Goal: Check status: Check status

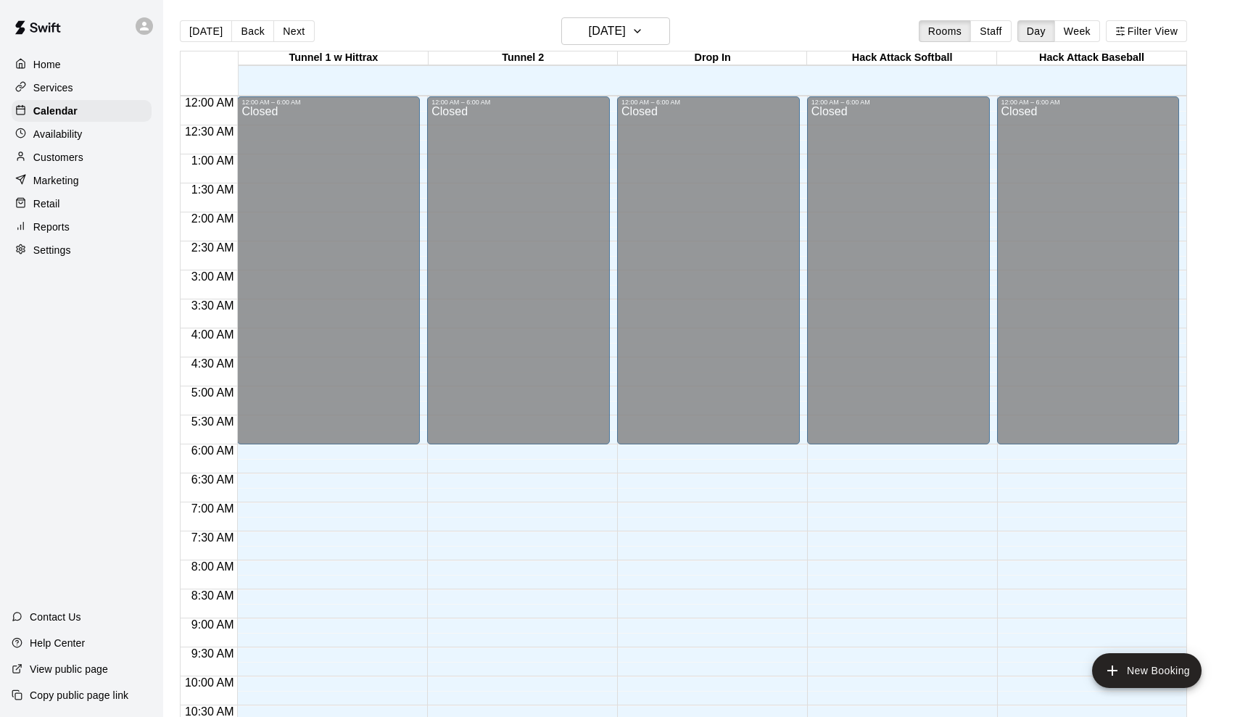
scroll to position [680, 0]
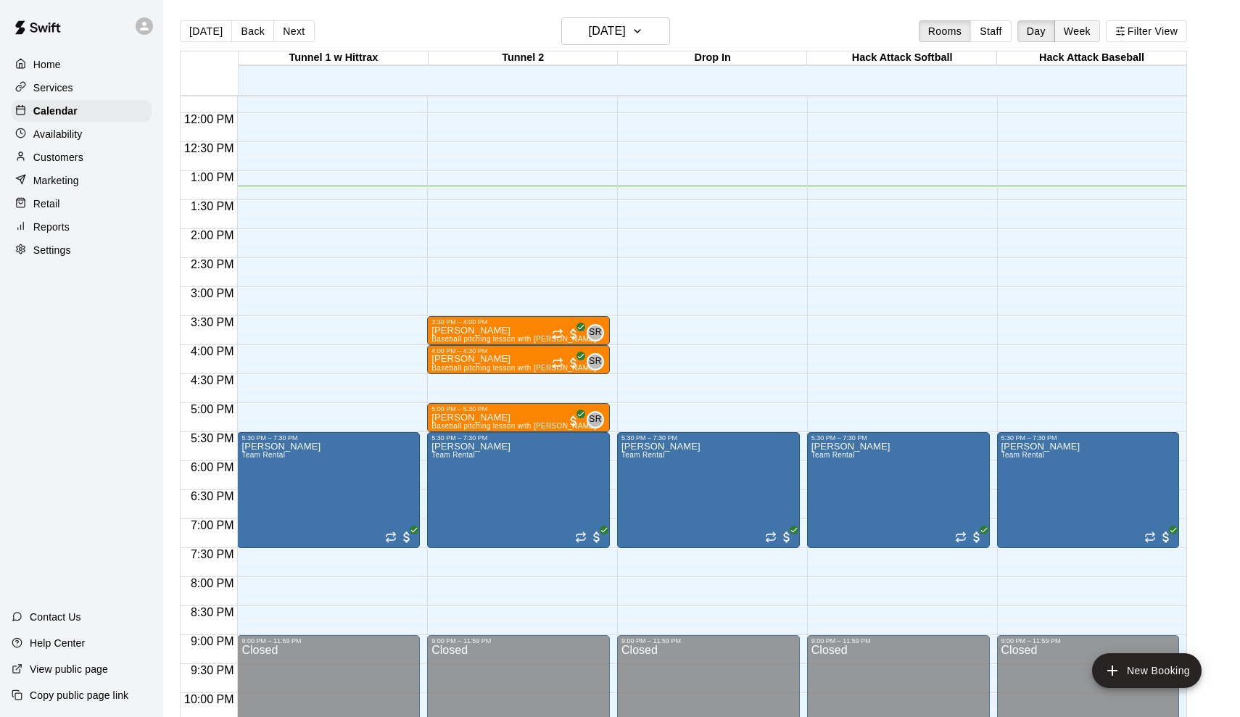
click at [1066, 30] on button "Week" at bounding box center [1078, 31] width 46 height 22
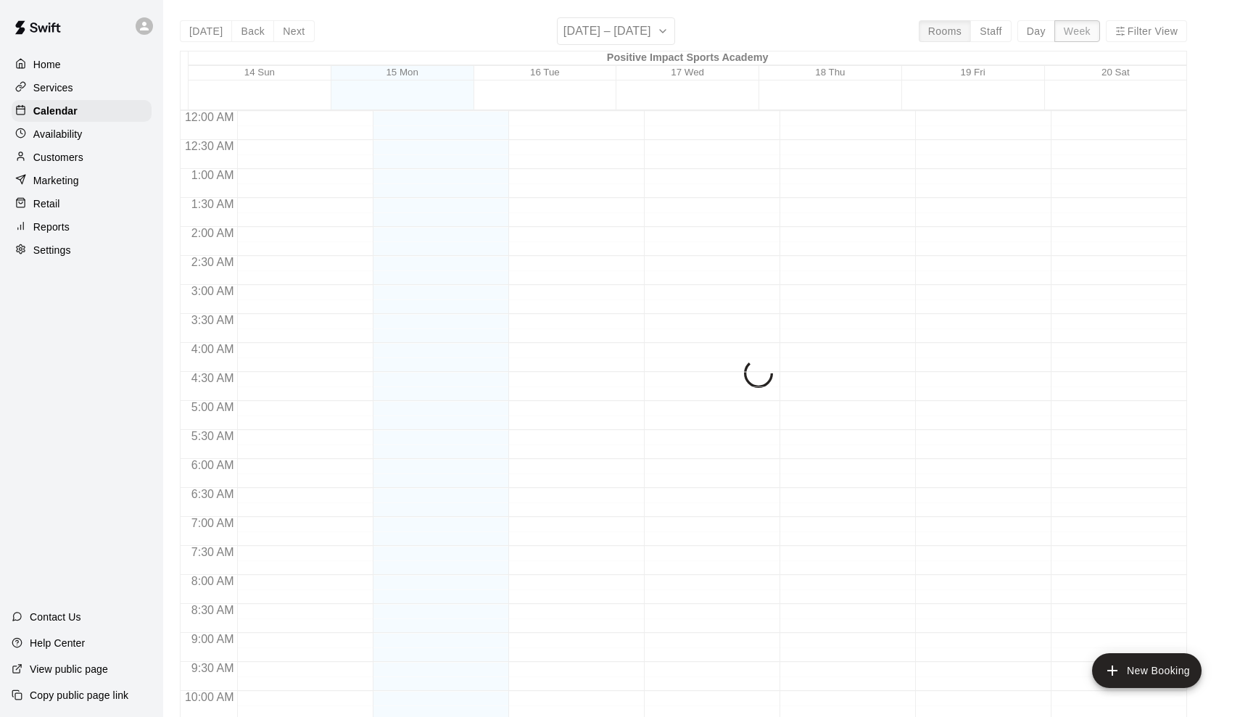
scroll to position [769, 0]
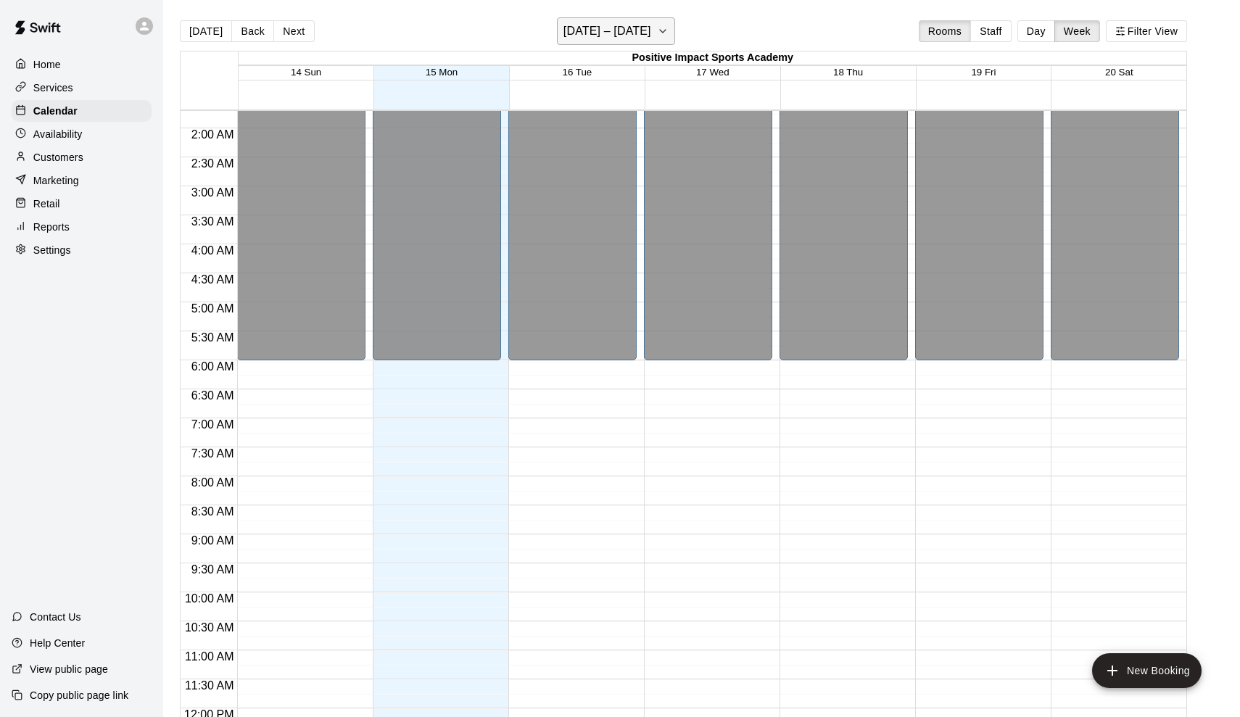
click at [588, 20] on button "[DATE] – [DATE]" at bounding box center [616, 31] width 118 height 28
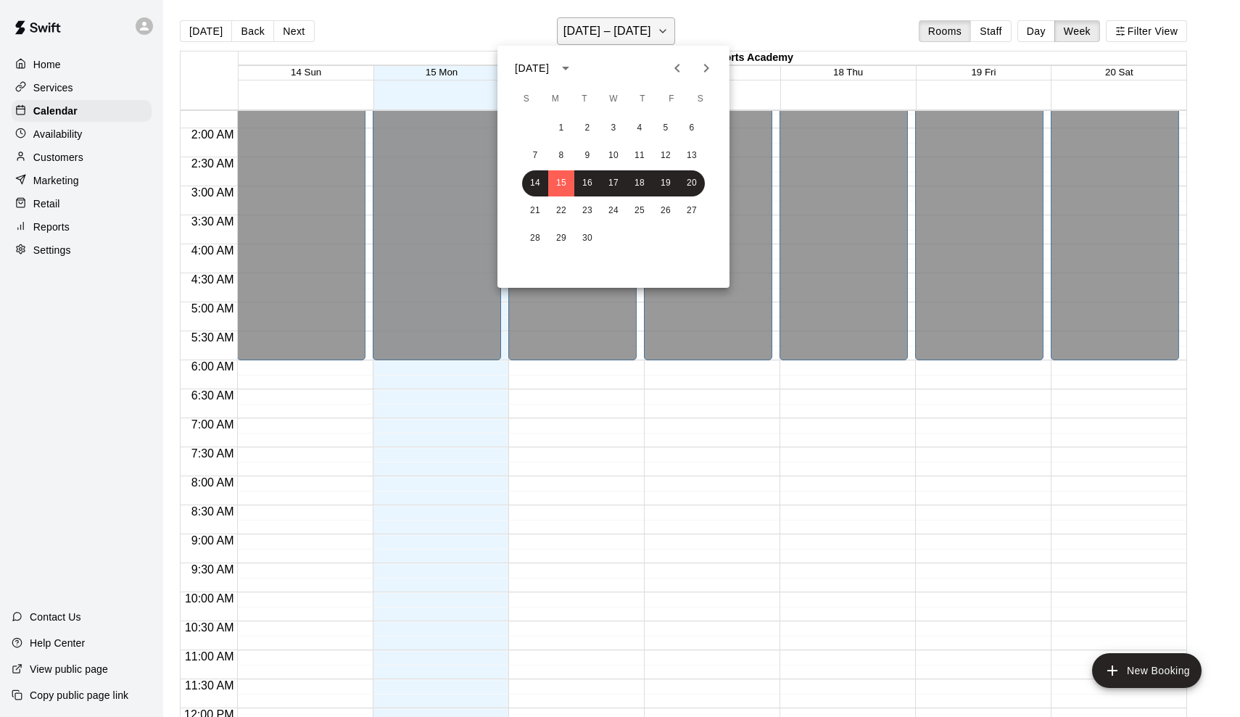
scroll to position [98, 0]
click at [542, 156] on button "7" at bounding box center [535, 156] width 26 height 26
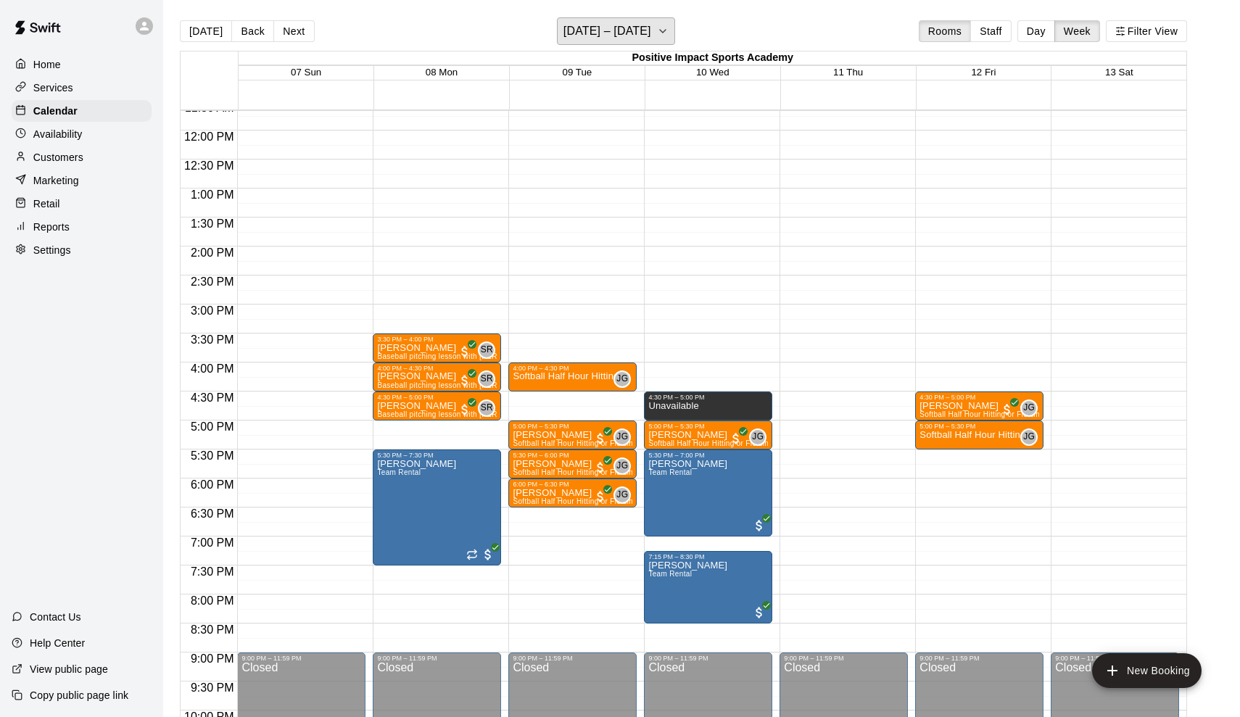
scroll to position [683, 0]
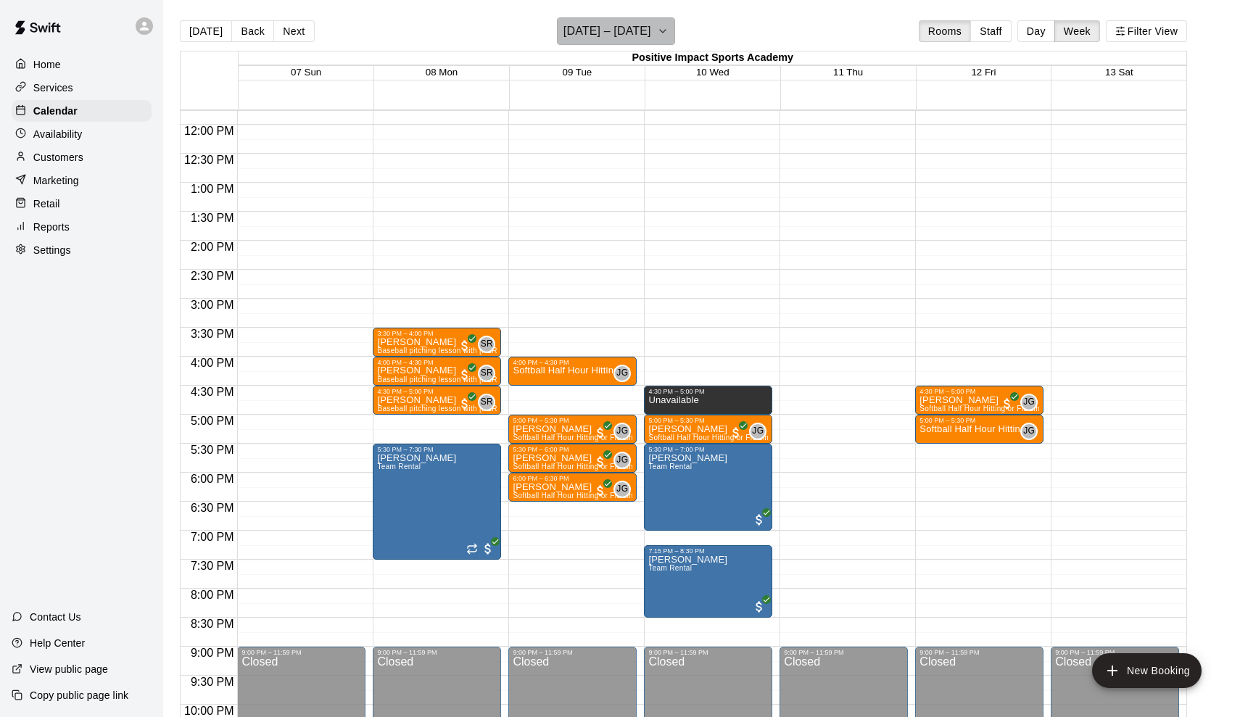
click at [646, 22] on h6 "[DATE] – [DATE]" at bounding box center [608, 31] width 88 height 20
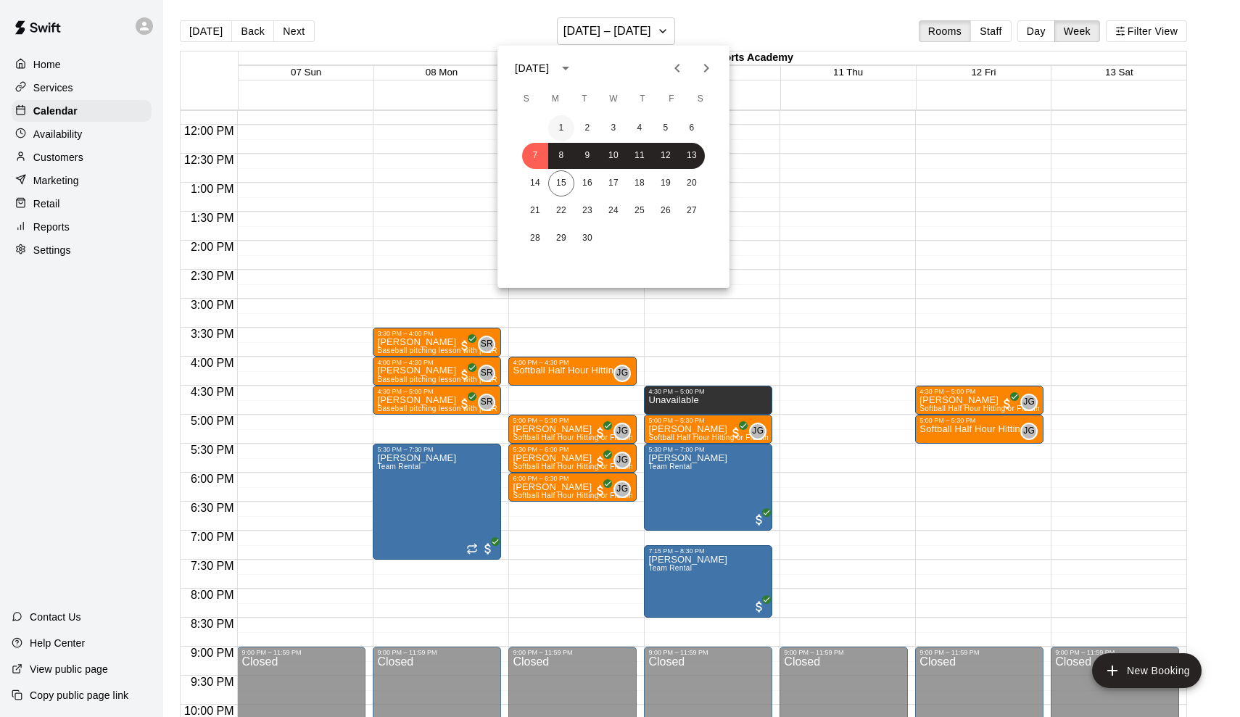
click at [559, 124] on button "1" at bounding box center [561, 128] width 26 height 26
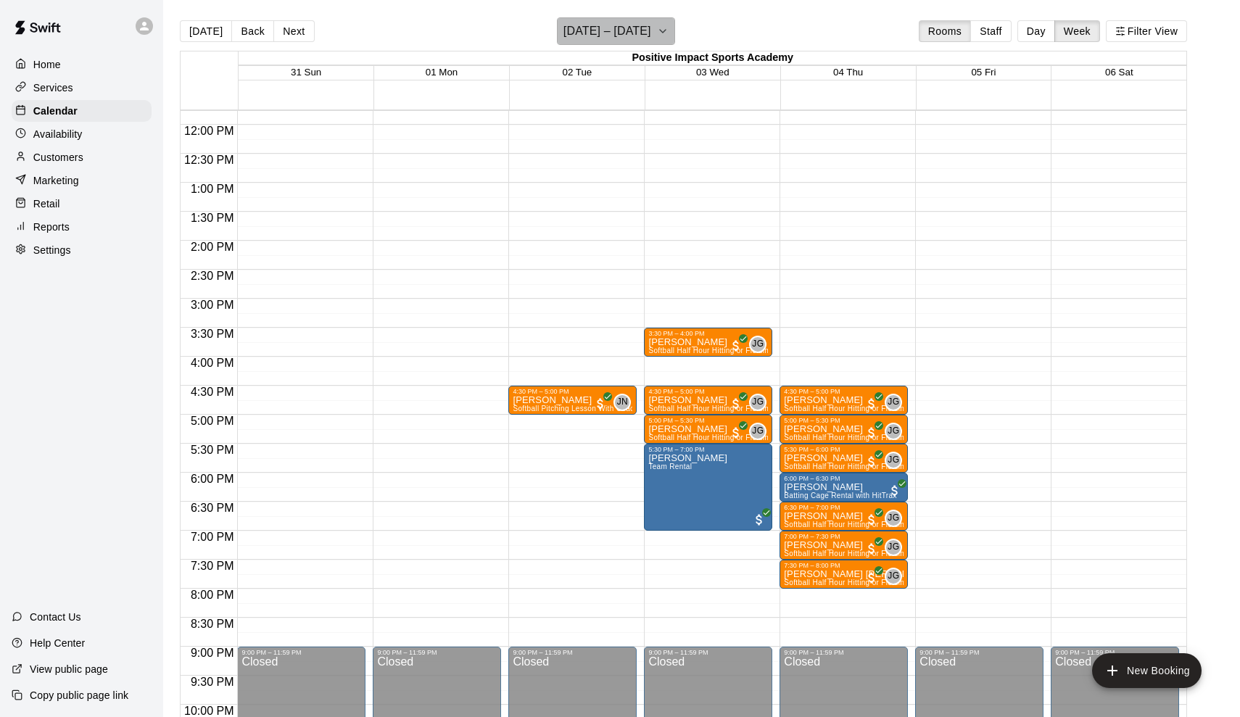
click at [611, 21] on h6 "[DATE] – [DATE]" at bounding box center [608, 31] width 88 height 20
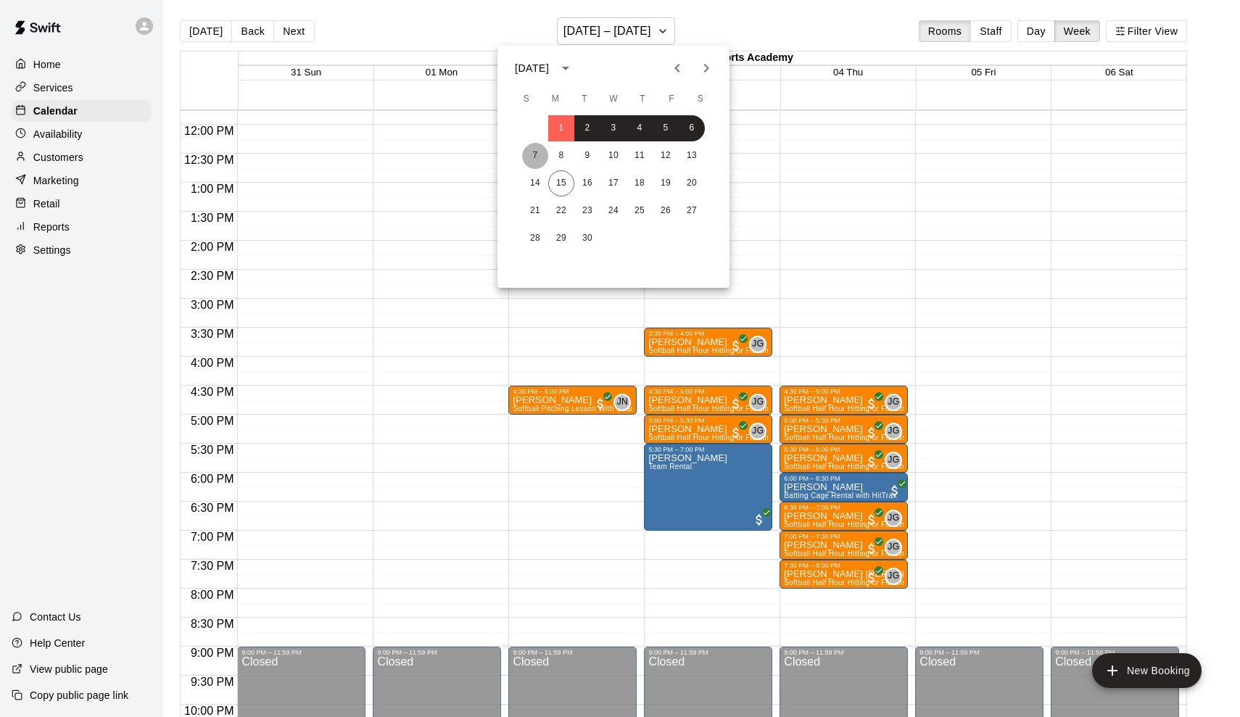
click at [534, 160] on button "7" at bounding box center [535, 156] width 26 height 26
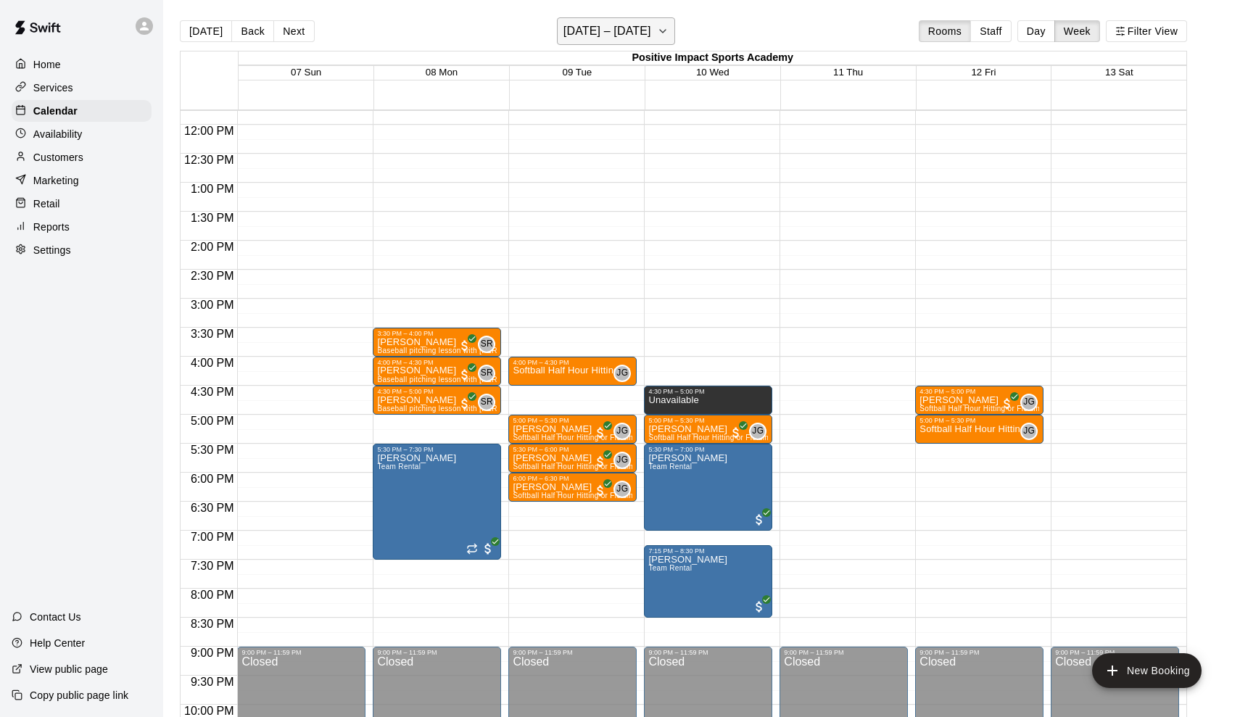
click at [641, 33] on h6 "[DATE] – [DATE]" at bounding box center [608, 31] width 88 height 20
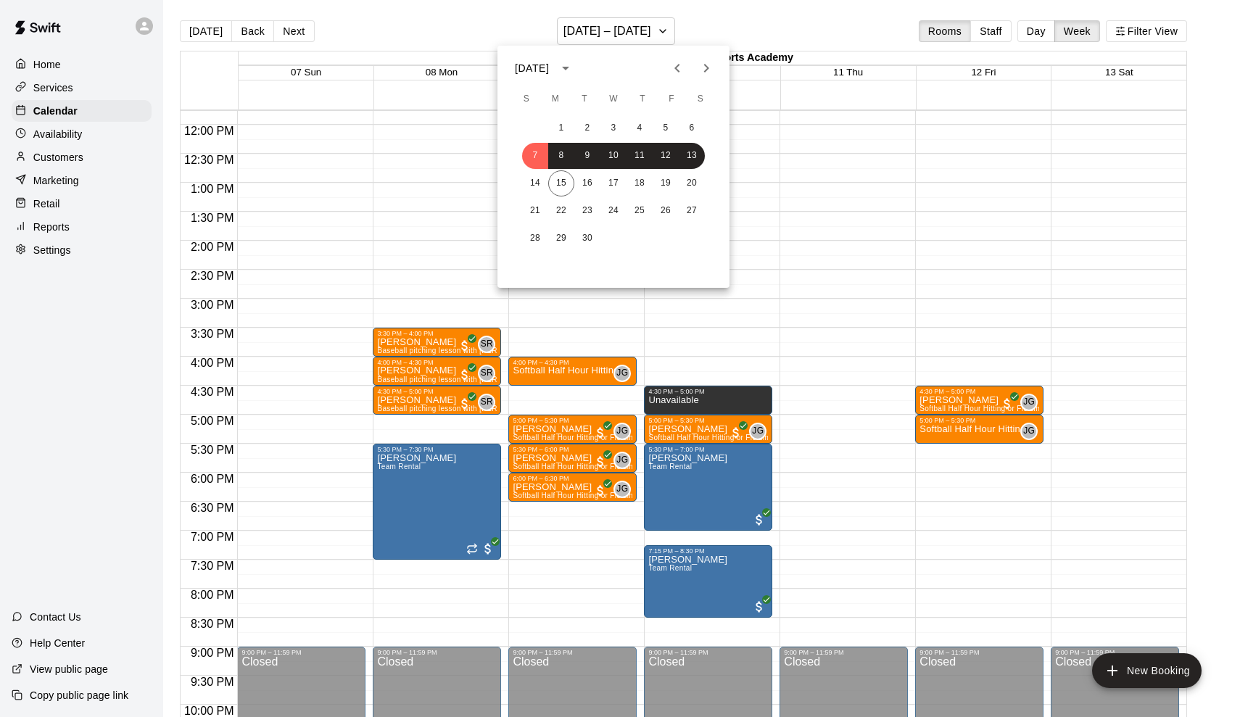
click at [659, 25] on div at bounding box center [620, 358] width 1240 height 717
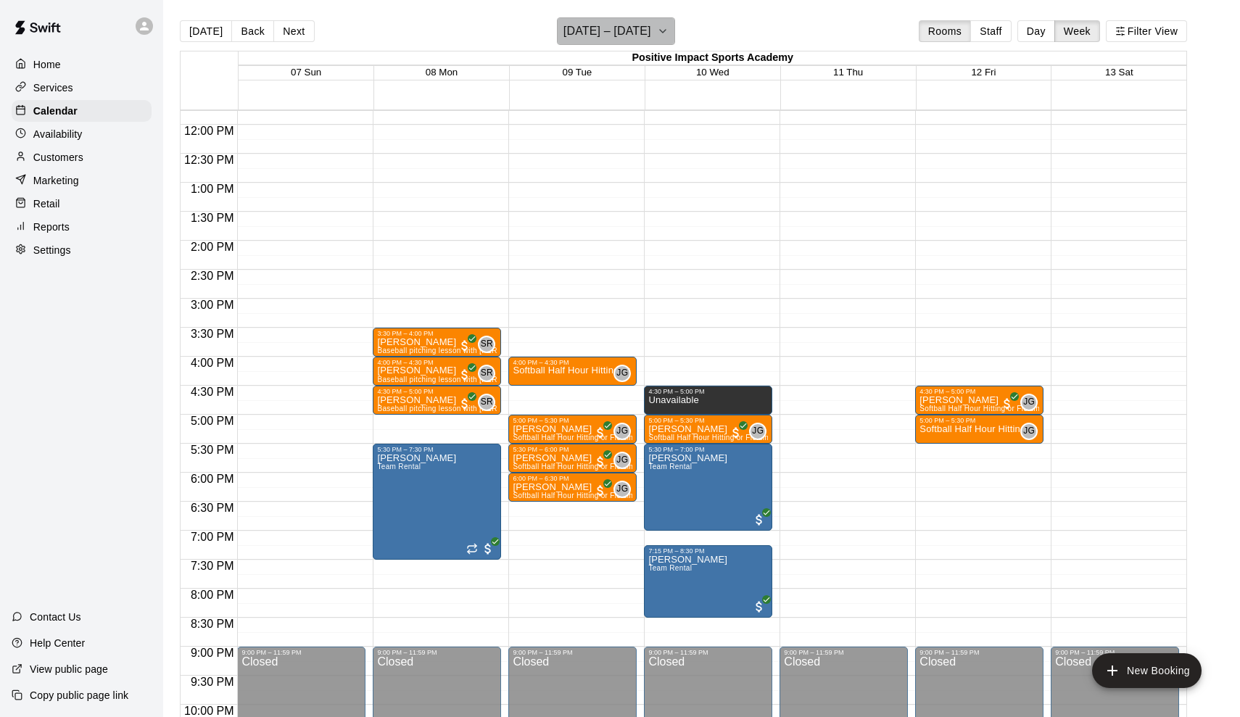
click at [651, 29] on h6 "[DATE] – [DATE]" at bounding box center [608, 31] width 88 height 20
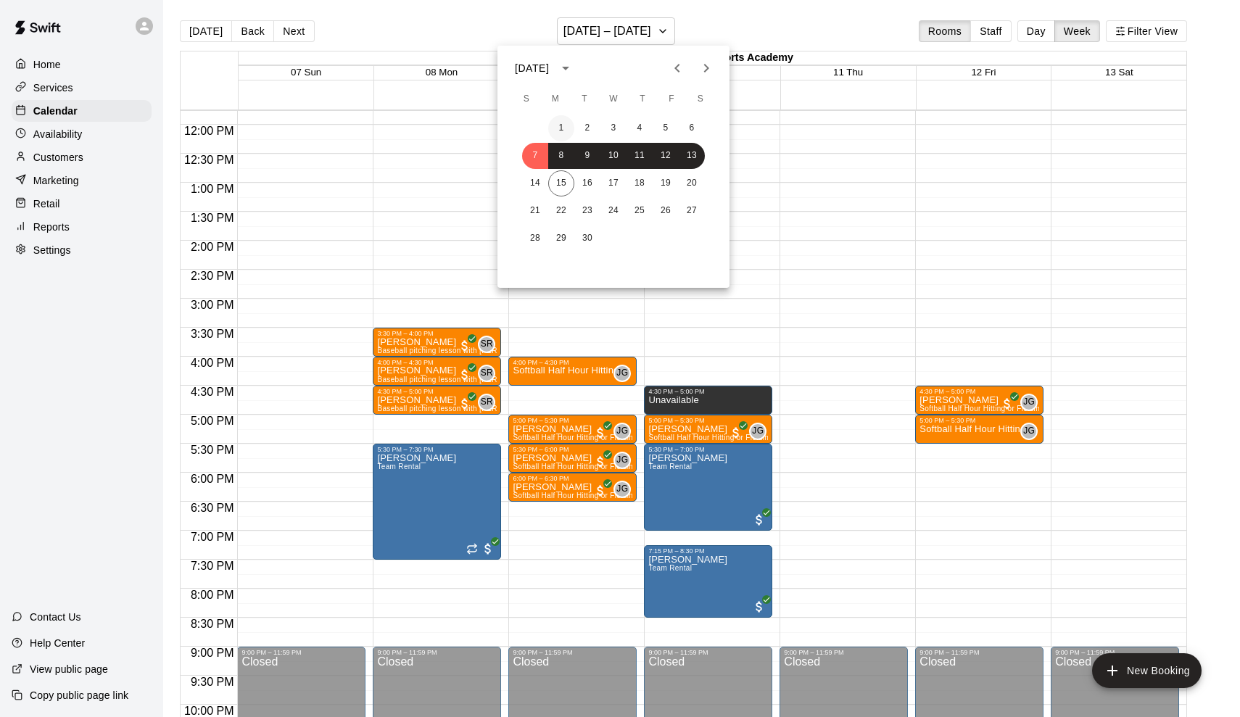
click at [565, 122] on button "1" at bounding box center [561, 128] width 26 height 26
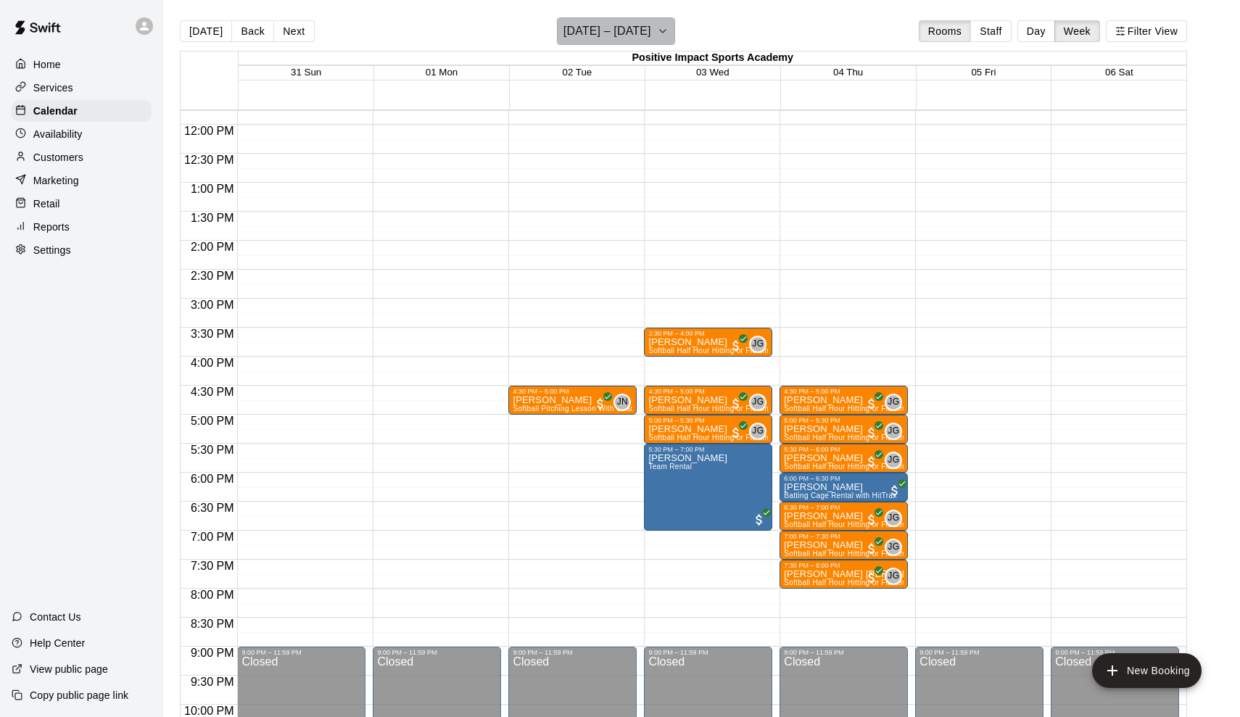
click at [610, 30] on h6 "[DATE] – [DATE]" at bounding box center [608, 31] width 88 height 20
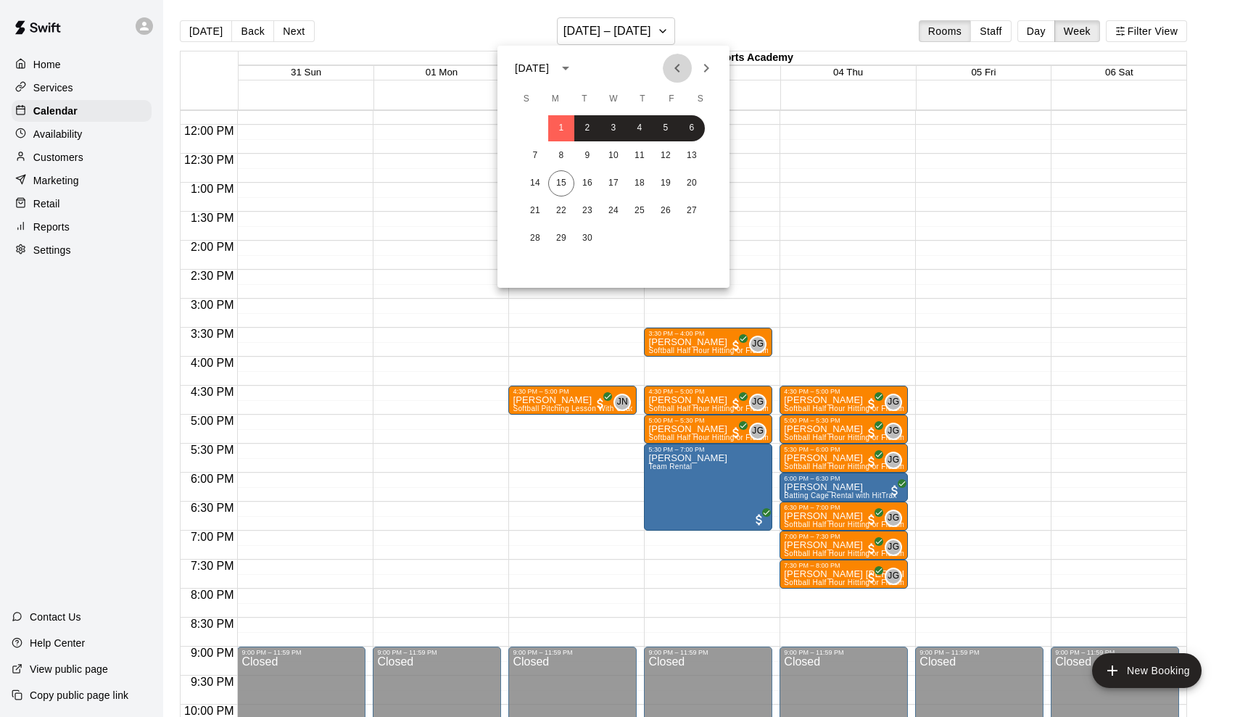
click at [678, 69] on icon "Previous month" at bounding box center [677, 67] width 17 height 17
click at [537, 233] on button "24" at bounding box center [535, 239] width 26 height 26
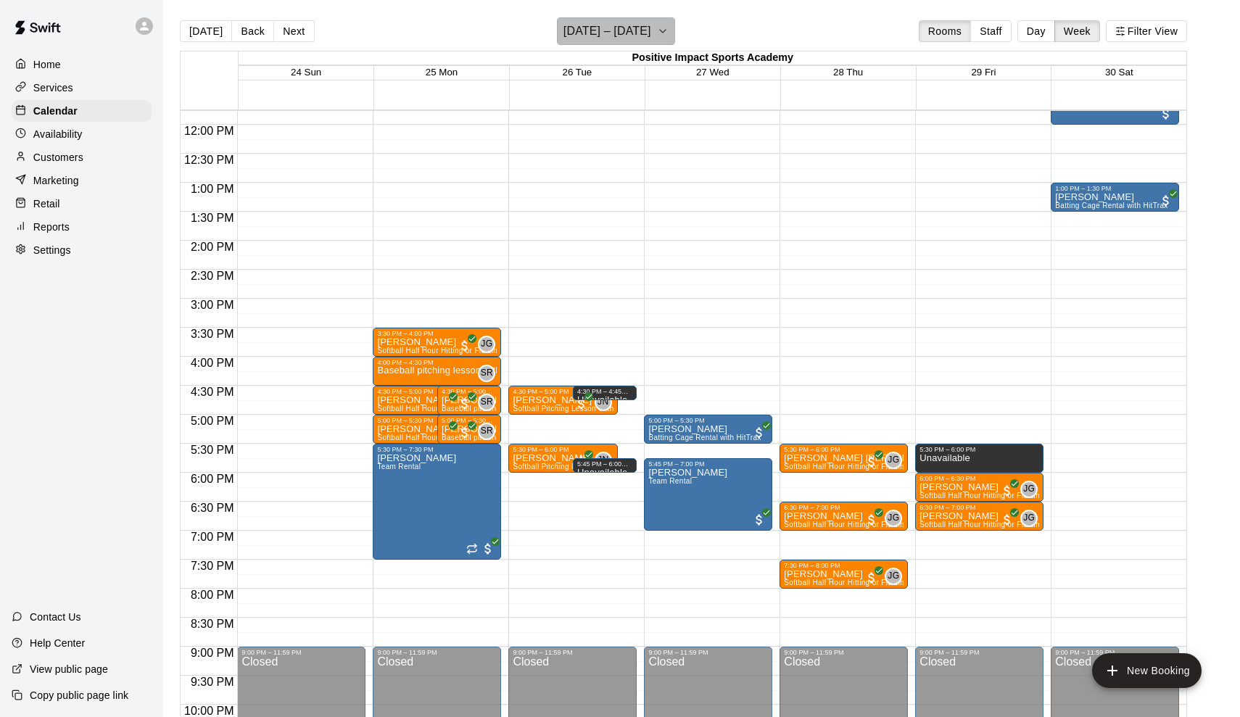
click at [635, 28] on h6 "[DATE] – [DATE]" at bounding box center [608, 31] width 88 height 20
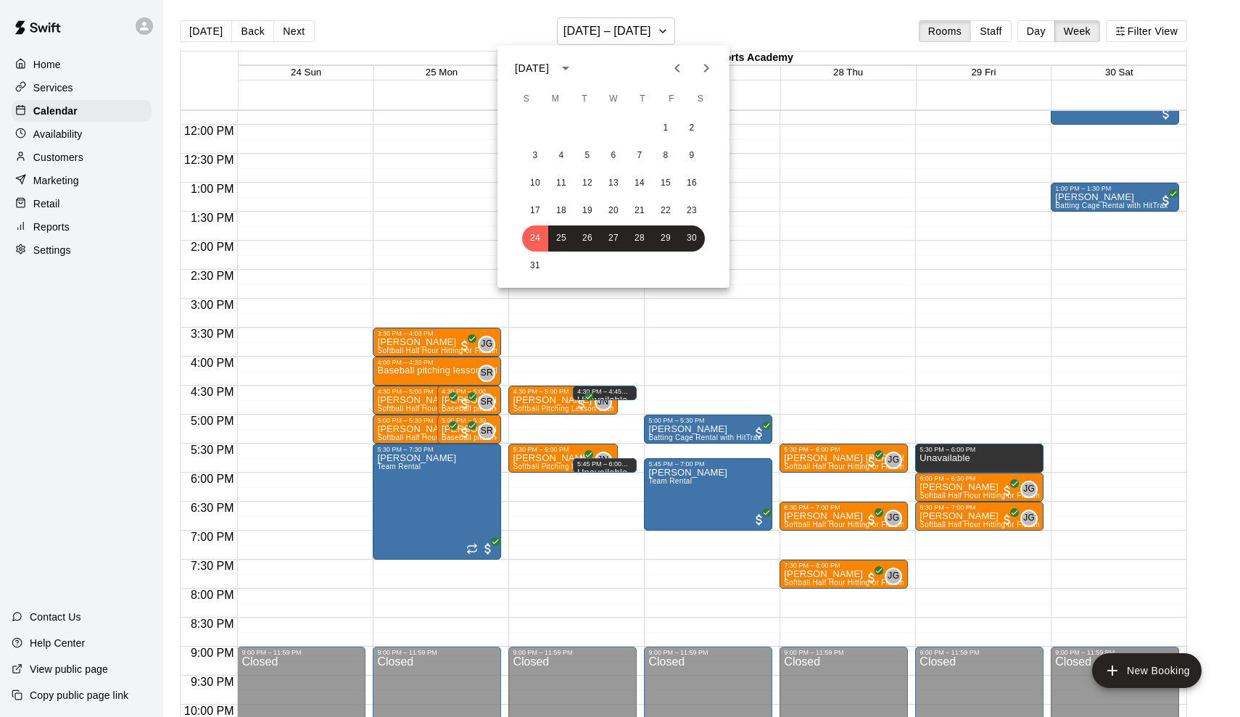
click at [655, 30] on div at bounding box center [620, 358] width 1240 height 717
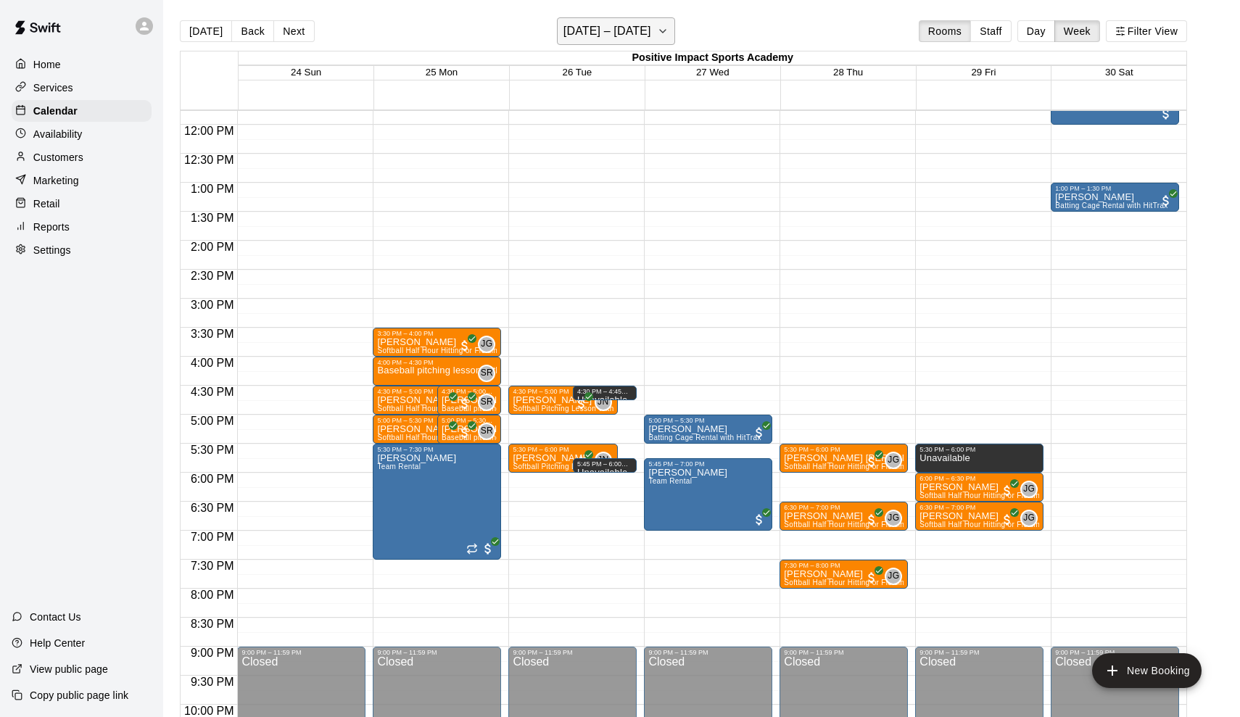
click at [659, 31] on icon "button" at bounding box center [663, 30] width 12 height 17
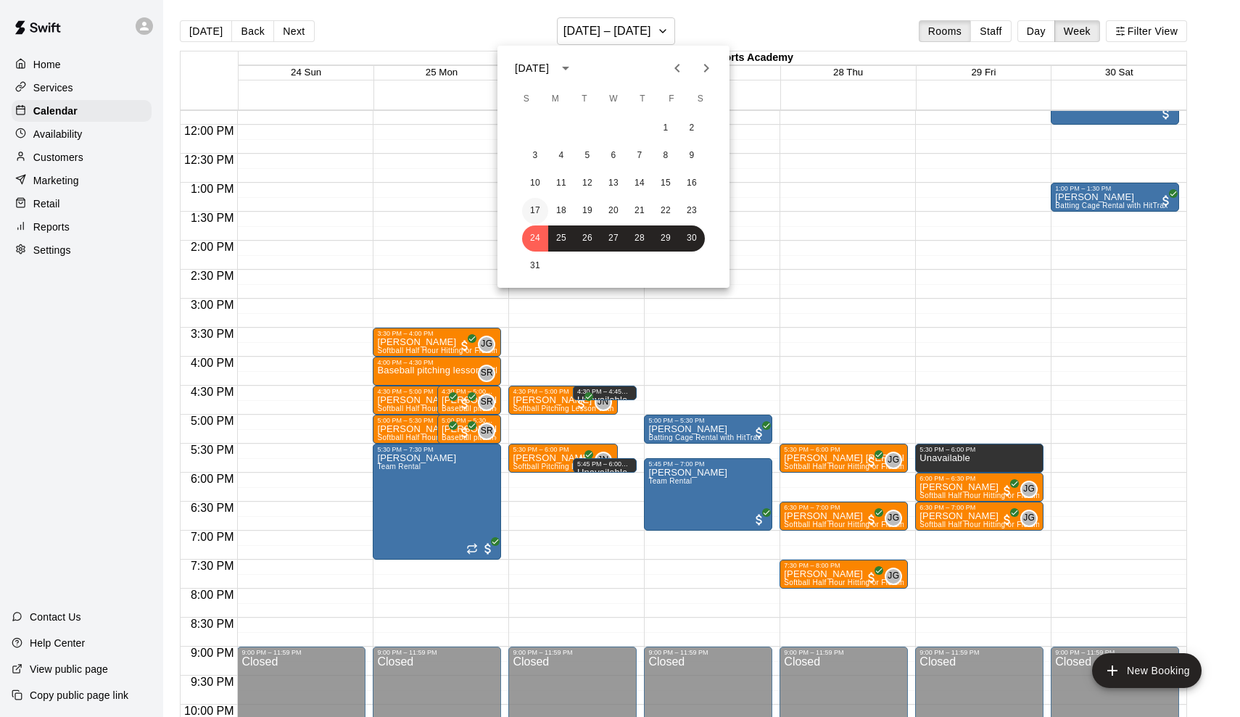
click at [530, 207] on button "17" at bounding box center [535, 211] width 26 height 26
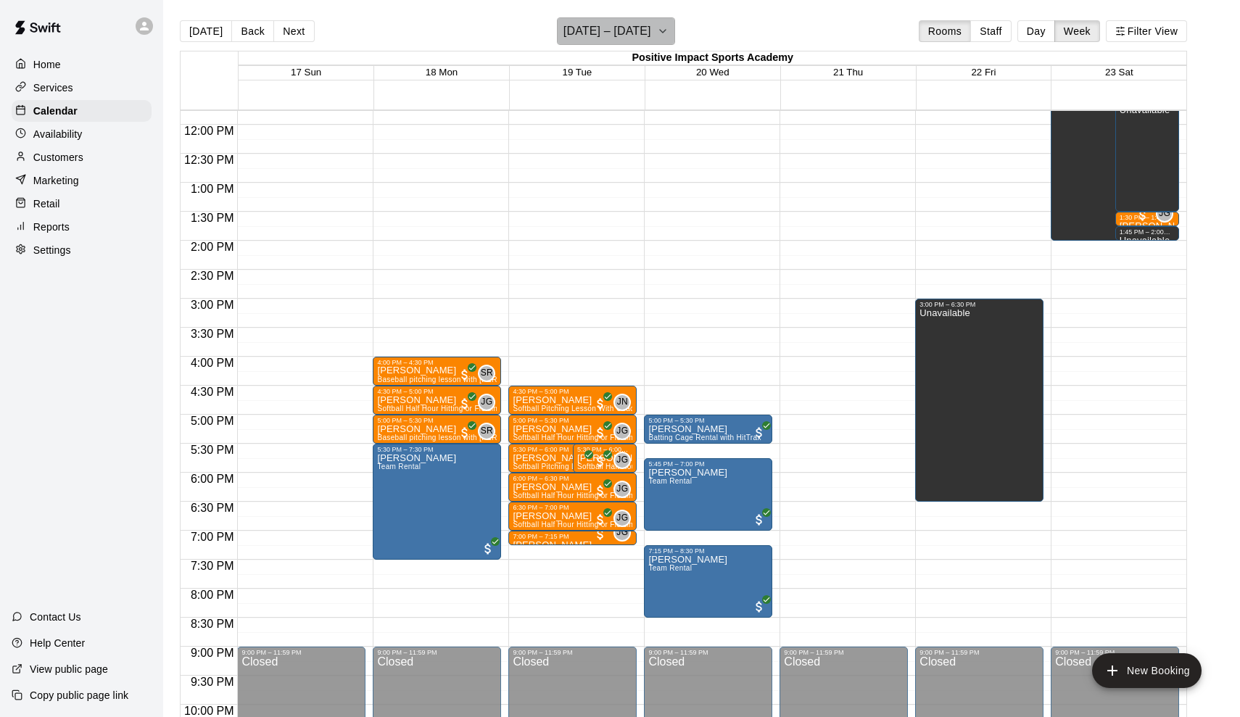
click at [622, 30] on h6 "[DATE] – [DATE]" at bounding box center [608, 31] width 88 height 20
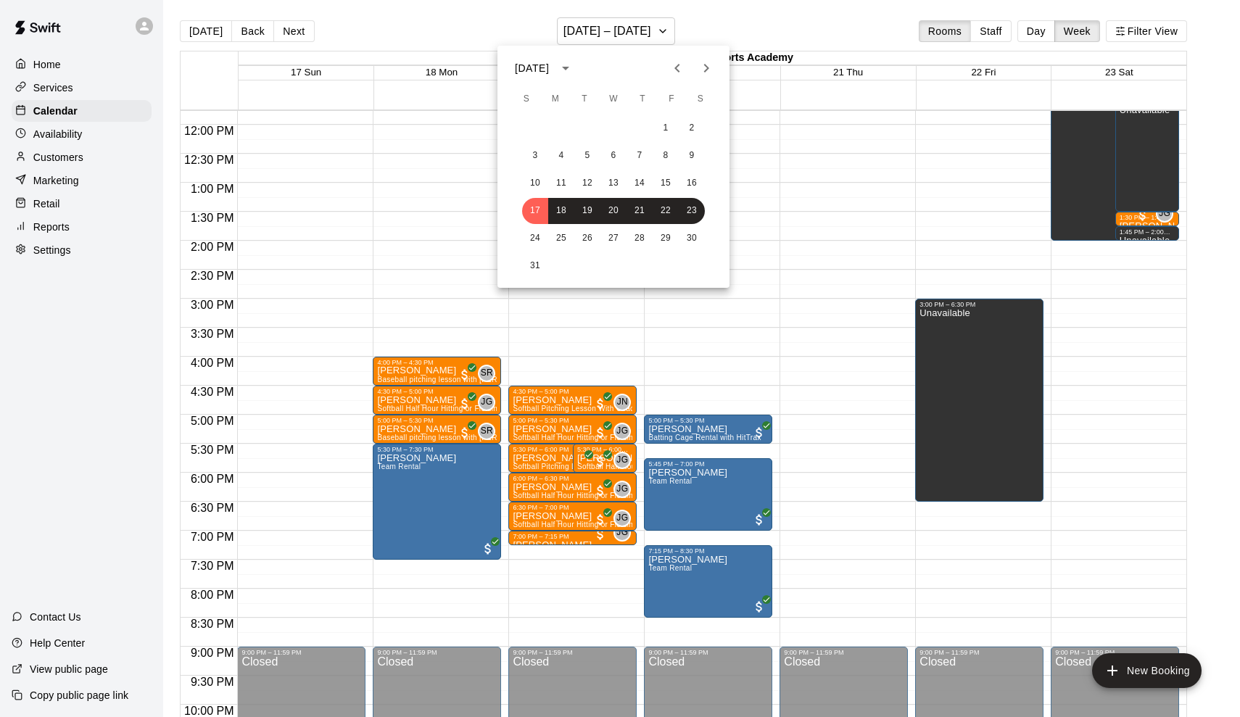
click at [548, 176] on div "10 11 12 13 14 15 16" at bounding box center [614, 183] width 232 height 26
click at [534, 181] on button "10" at bounding box center [535, 183] width 26 height 26
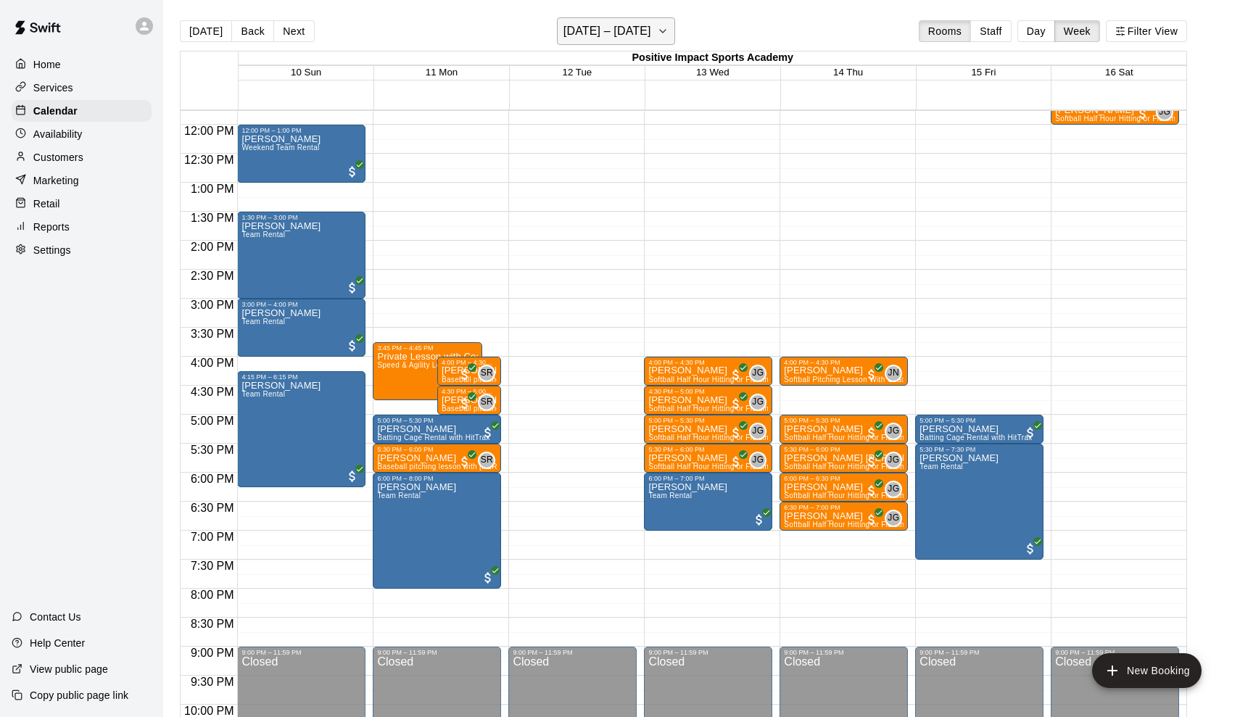
click at [579, 35] on h6 "[DATE] – [DATE]" at bounding box center [608, 31] width 88 height 20
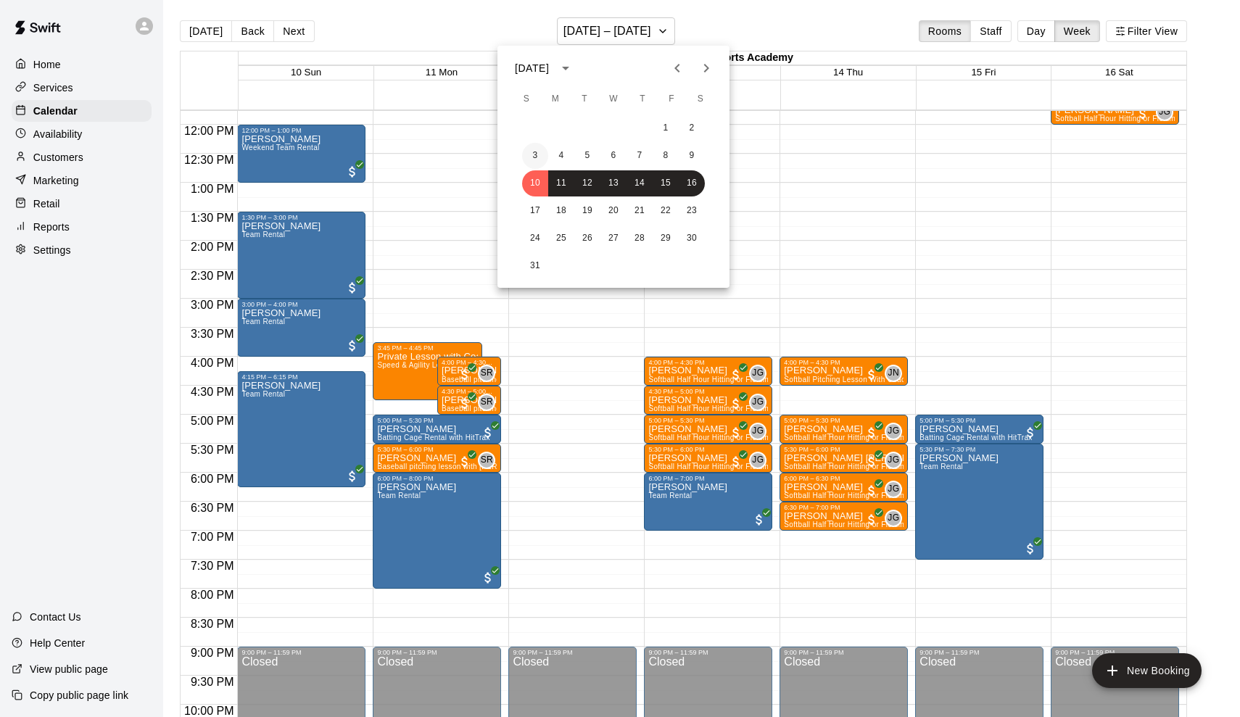
click at [538, 157] on button "3" at bounding box center [535, 156] width 26 height 26
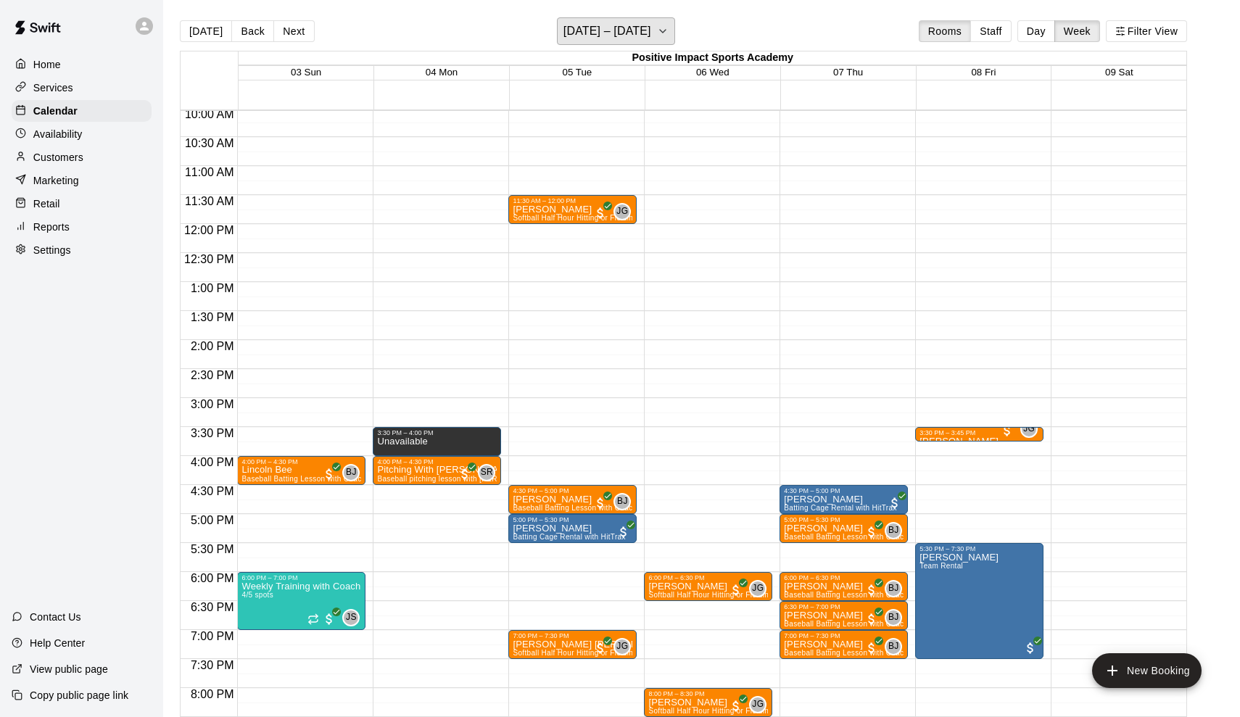
scroll to position [521, 0]
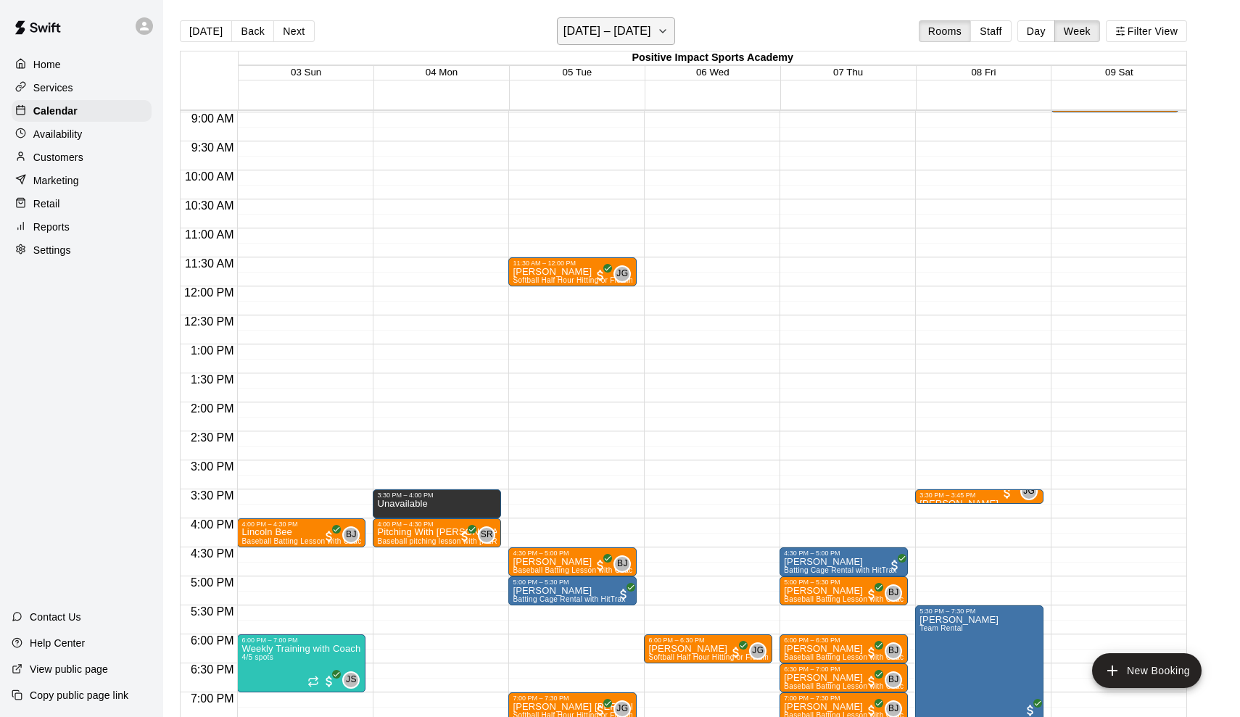
click at [648, 26] on button "[DATE] – [DATE]" at bounding box center [616, 31] width 118 height 28
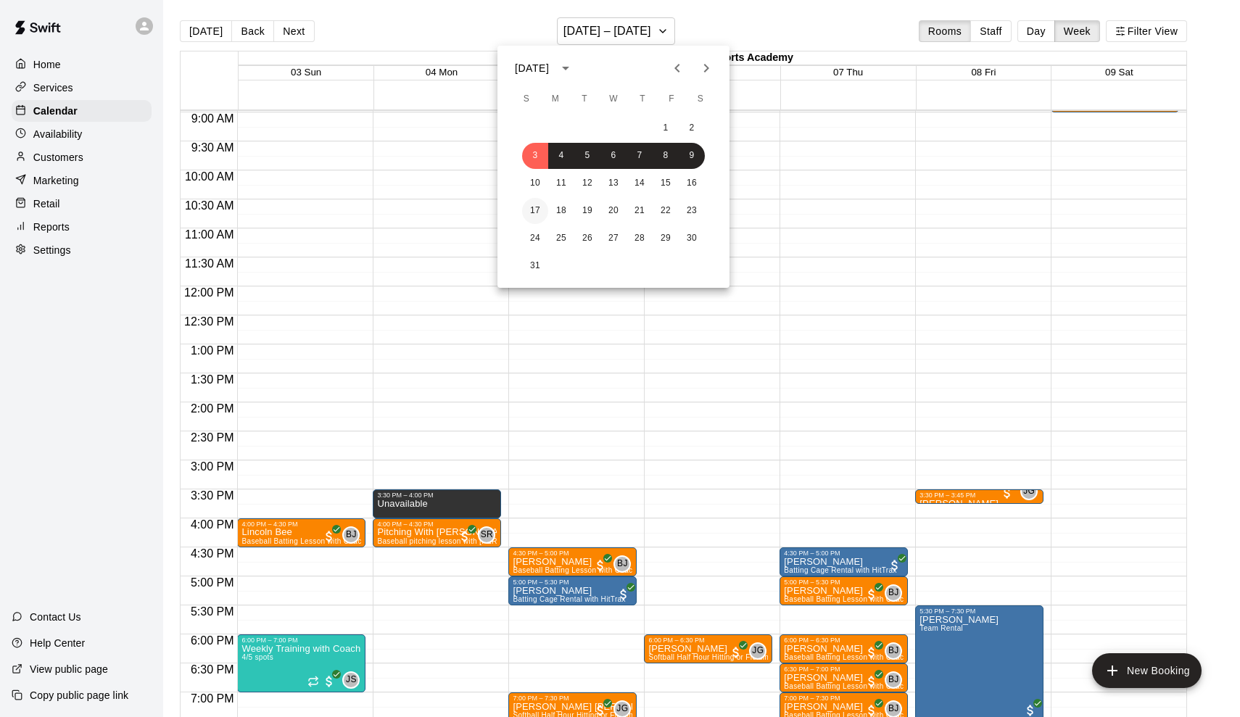
click at [535, 215] on button "17" at bounding box center [535, 211] width 26 height 26
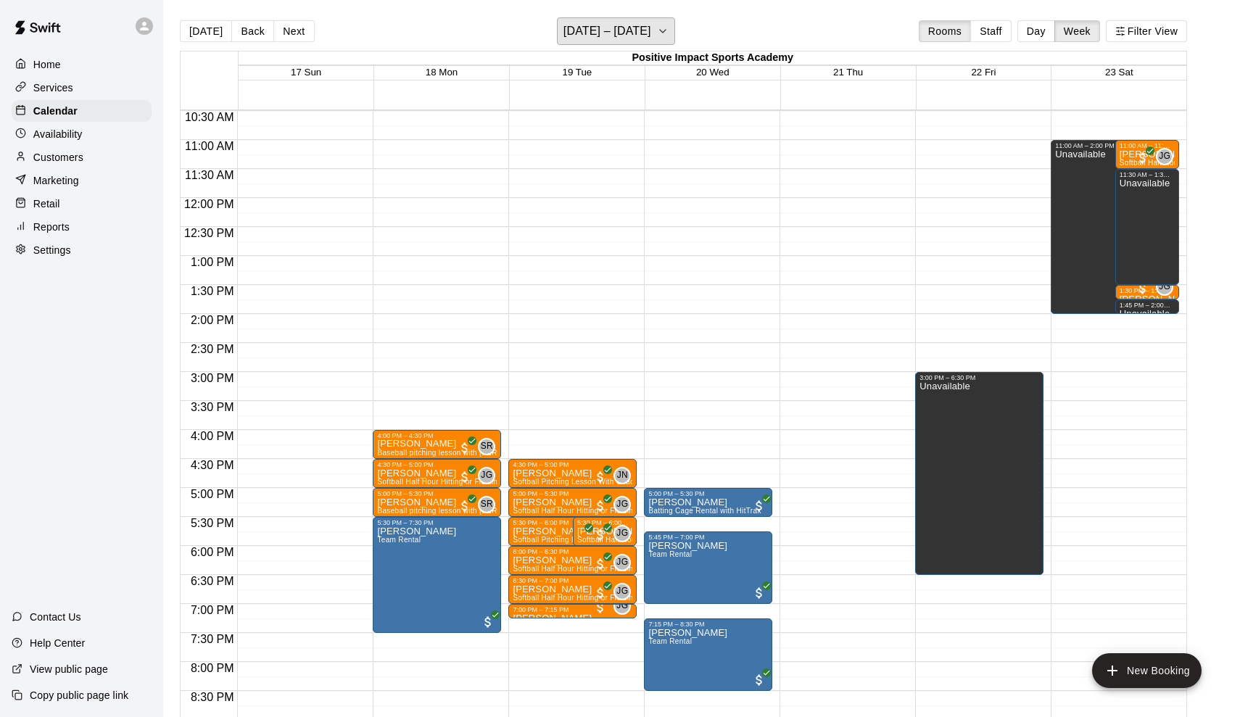
scroll to position [612, 0]
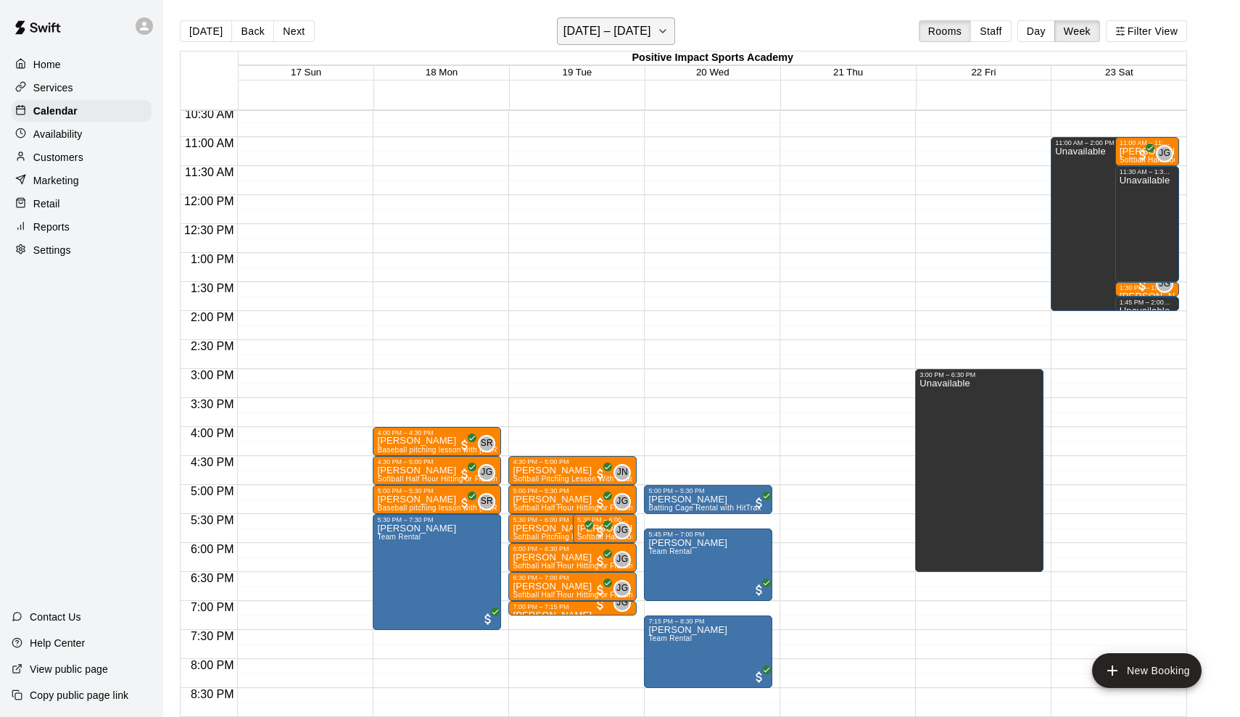
click at [609, 38] on h6 "[DATE] – [DATE]" at bounding box center [608, 31] width 88 height 20
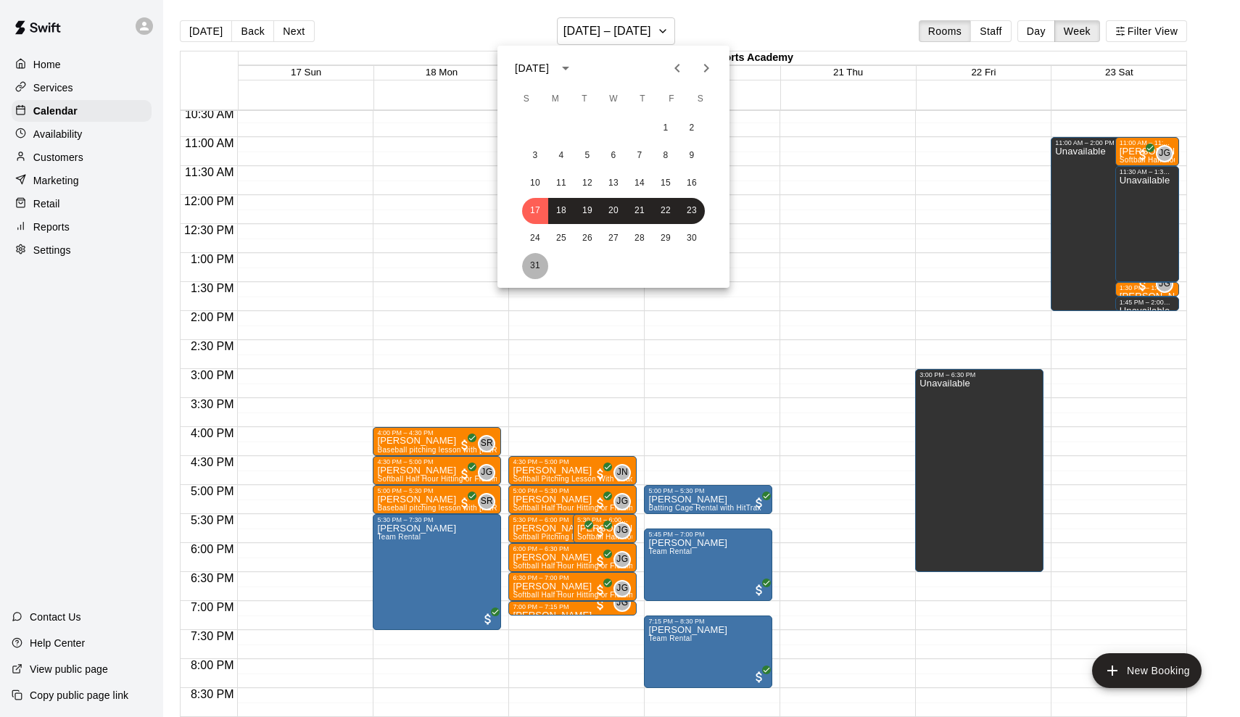
click at [531, 273] on button "31" at bounding box center [535, 266] width 26 height 26
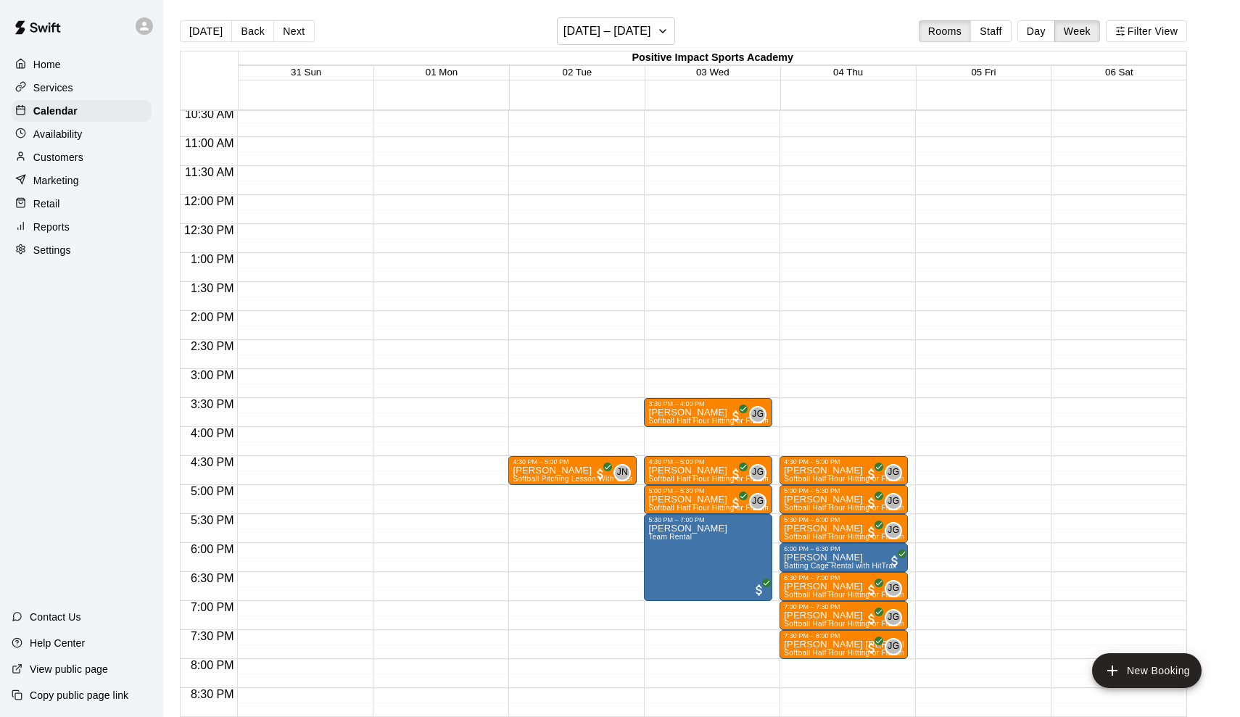
click at [671, 14] on main "[DATE] Back Next [DATE] – [DATE] Rooms Staff Day Week Filter View Positive Impa…" at bounding box center [701, 370] width 1077 height 741
click at [651, 25] on h6 "[DATE] – [DATE]" at bounding box center [608, 31] width 88 height 20
click at [701, 70] on icon "Next month" at bounding box center [706, 67] width 17 height 17
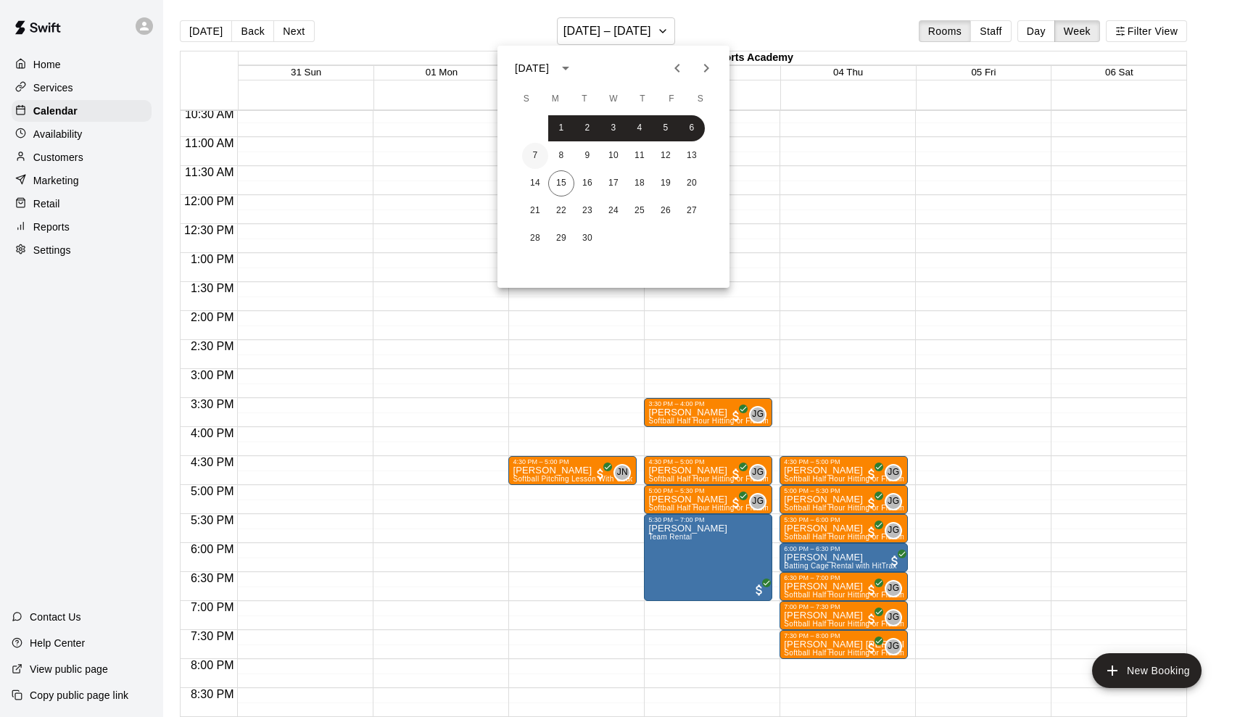
click at [532, 153] on button "7" at bounding box center [535, 156] width 26 height 26
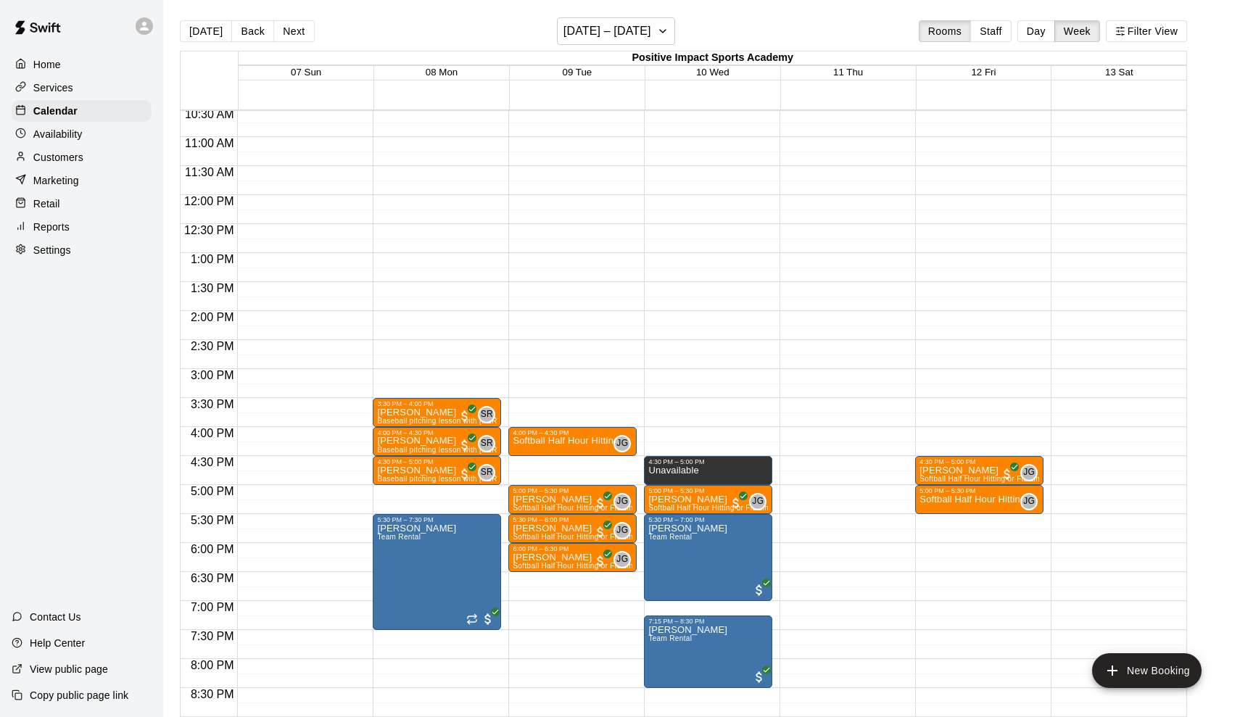
click at [649, 17] on main "[DATE] Back Next [DATE] – [DATE] Rooms Staff Day Week Filter View Positive Impa…" at bounding box center [701, 370] width 1077 height 741
click at [625, 25] on h6 "[DATE] – [DATE]" at bounding box center [608, 31] width 88 height 20
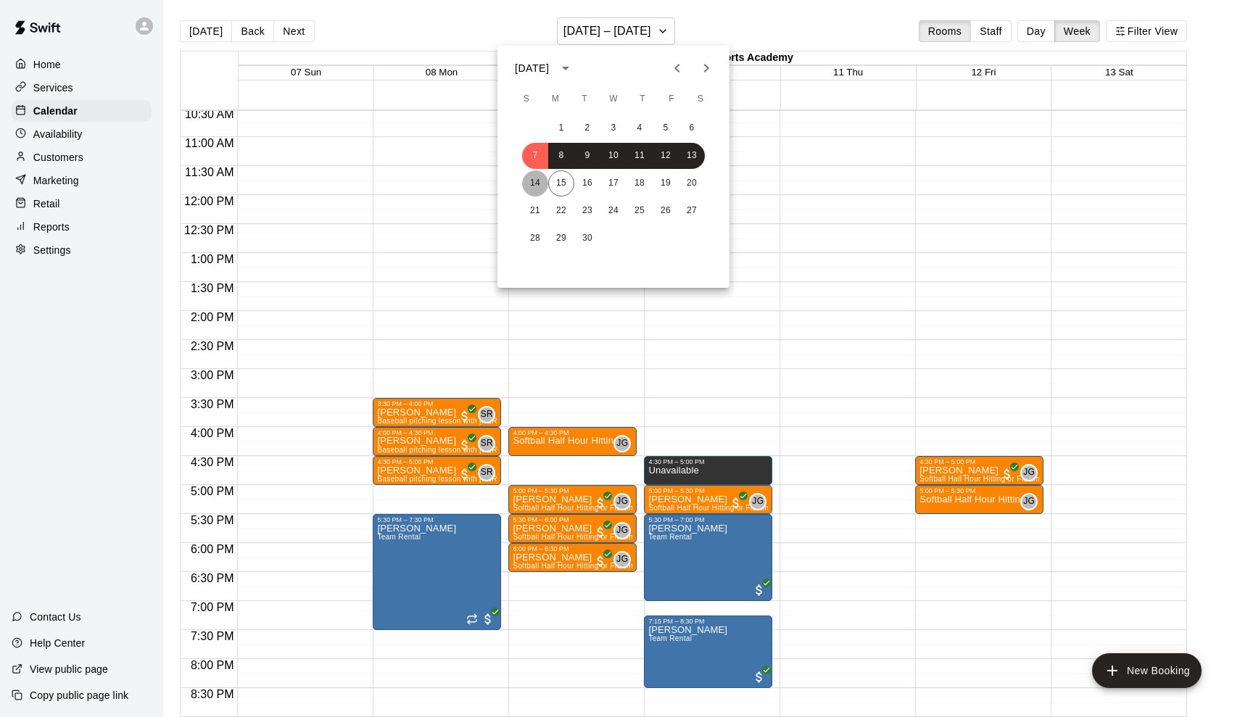
click at [541, 179] on button "14" at bounding box center [535, 183] width 26 height 26
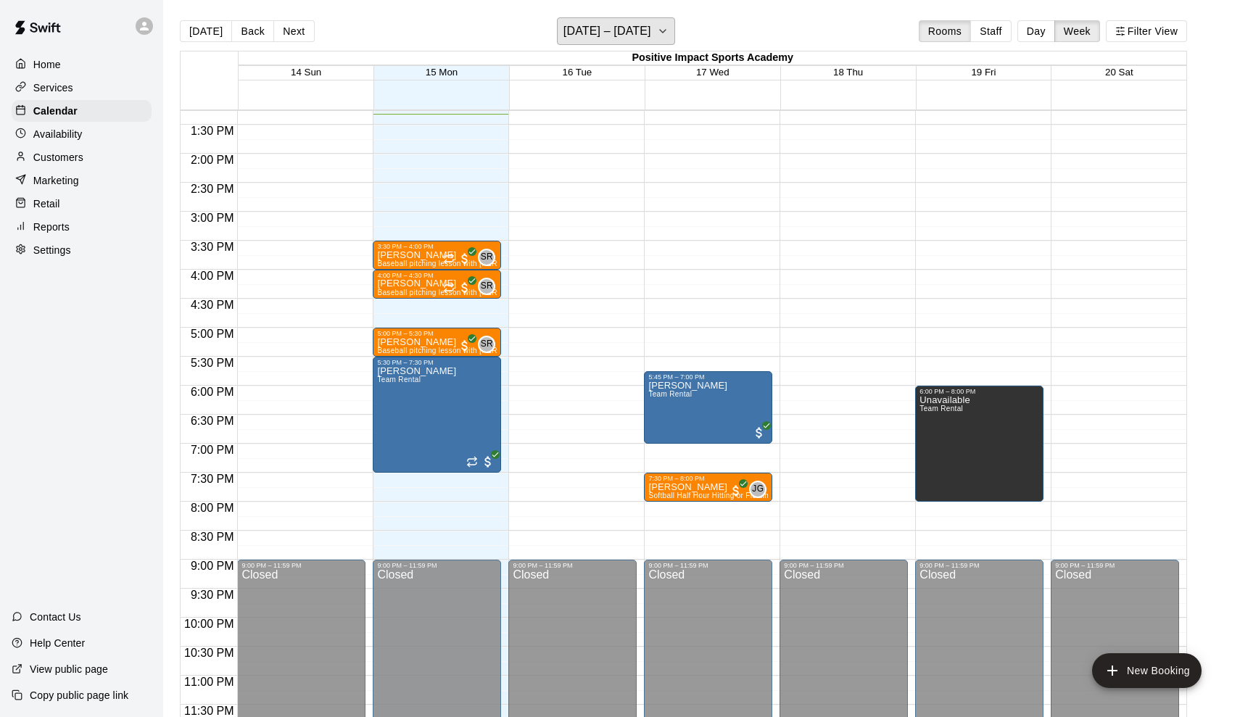
scroll to position [770, 0]
